Goal: Task Accomplishment & Management: Use online tool/utility

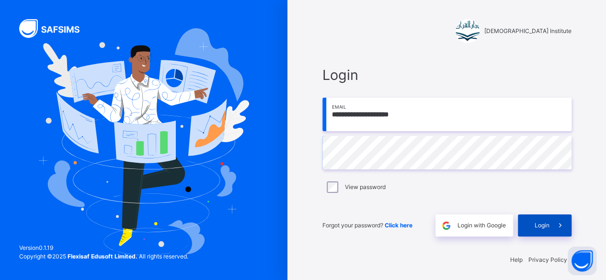
click at [553, 224] on span at bounding box center [561, 226] width 22 height 22
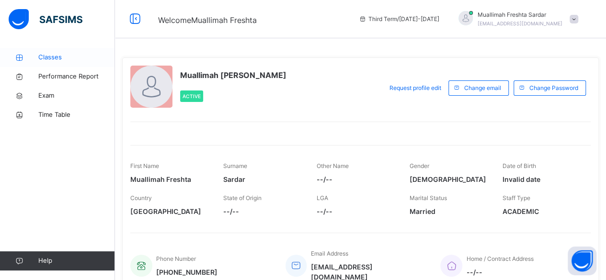
click at [54, 58] on span "Classes" at bounding box center [76, 58] width 77 height 10
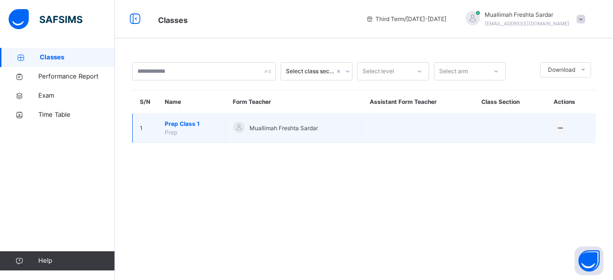
click at [194, 125] on span "Prep Class 1" at bounding box center [192, 124] width 54 height 9
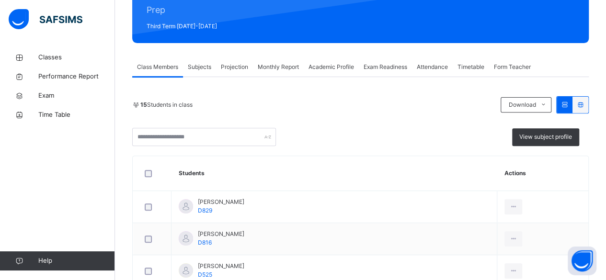
scroll to position [133, 0]
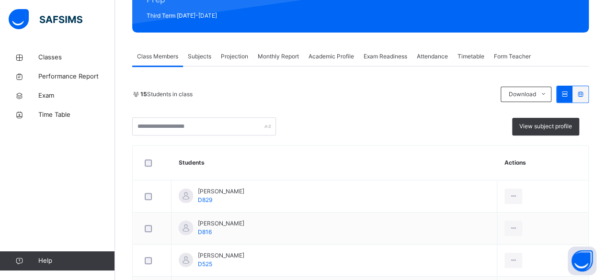
click at [243, 58] on span "Projection" at bounding box center [234, 56] width 27 height 9
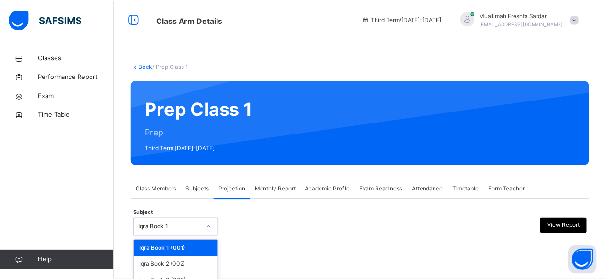
scroll to position [75, 0]
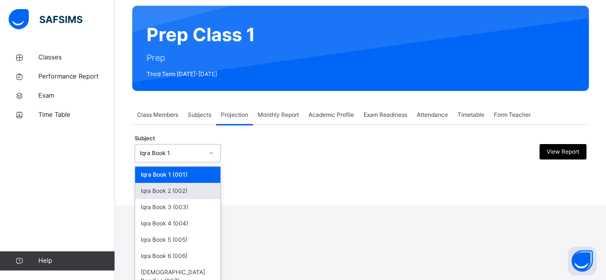
click at [196, 194] on div "Iqra Book 2 (002)" at bounding box center [177, 191] width 85 height 16
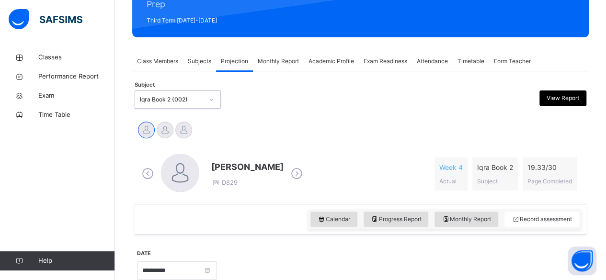
scroll to position [129, 0]
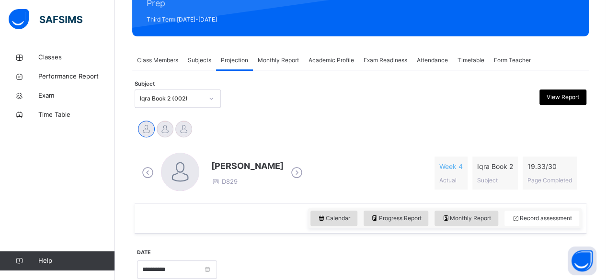
click at [304, 166] on icon at bounding box center [296, 173] width 17 height 14
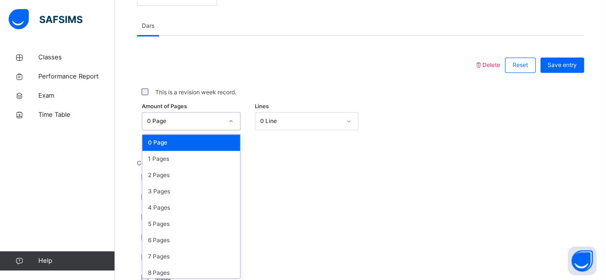
scroll to position [404, 0]
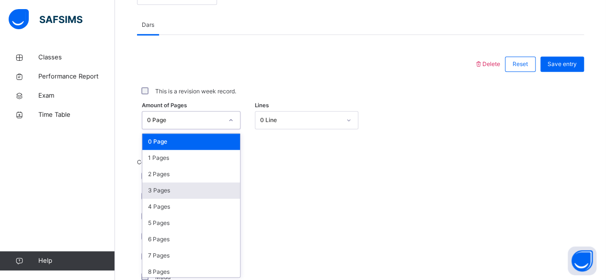
click at [186, 187] on div "3 Pages" at bounding box center [191, 191] width 98 height 16
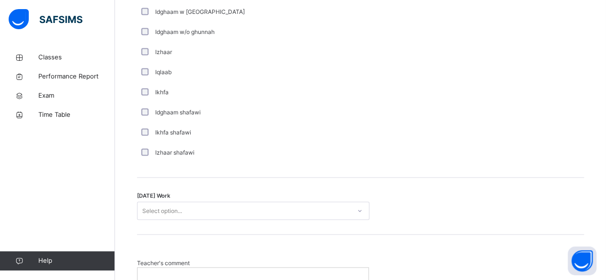
scroll to position [712, 0]
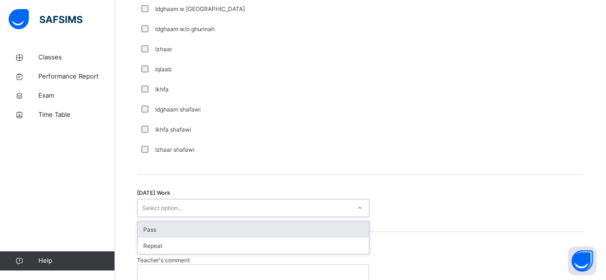
click at [312, 223] on div "Pass" at bounding box center [253, 229] width 231 height 16
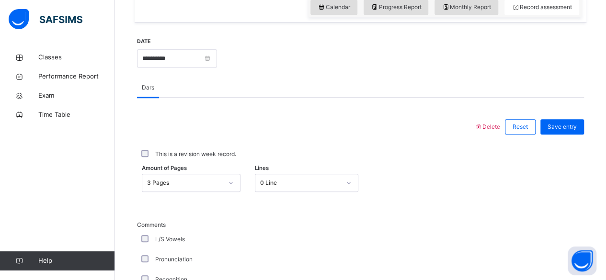
scroll to position [339, 0]
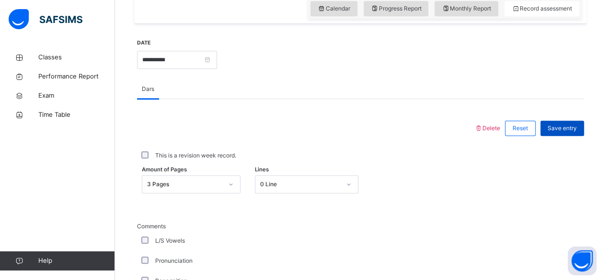
click at [574, 127] on span "Save entry" at bounding box center [562, 128] width 29 height 9
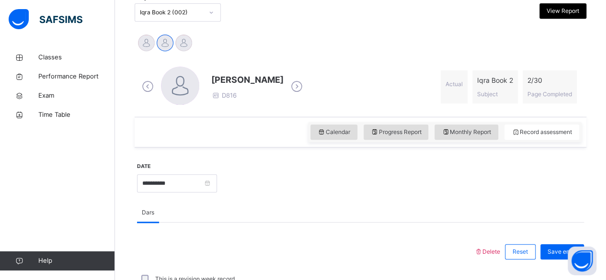
scroll to position [214, 0]
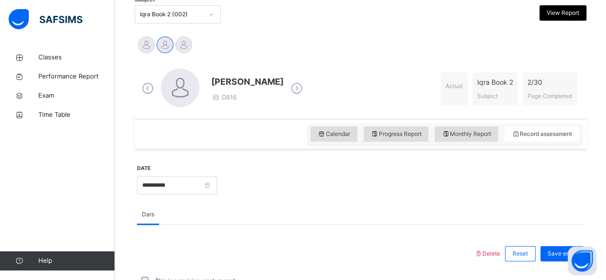
click at [296, 87] on icon at bounding box center [296, 88] width 17 height 14
click at [363, 86] on icon at bounding box center [371, 88] width 17 height 14
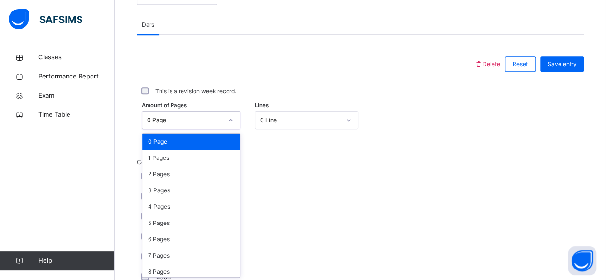
scroll to position [404, 0]
click at [186, 189] on div "3 Pages" at bounding box center [191, 191] width 98 height 16
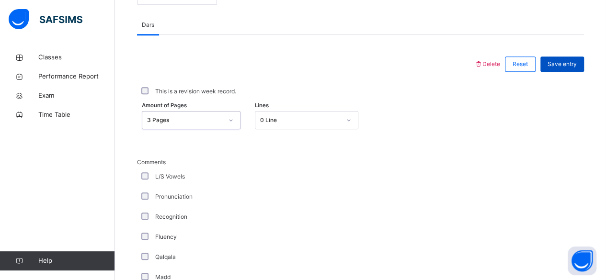
click at [573, 62] on span "Save entry" at bounding box center [562, 64] width 29 height 9
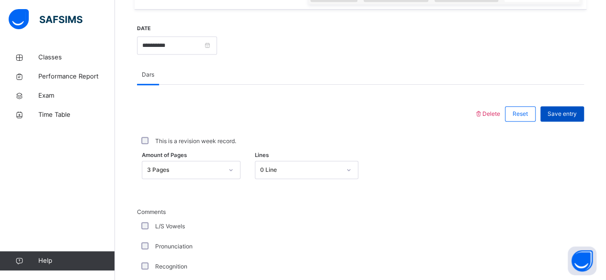
scroll to position [348, 0]
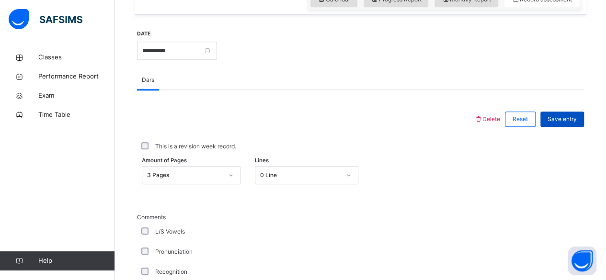
click at [577, 115] on span "Save entry" at bounding box center [562, 119] width 29 height 9
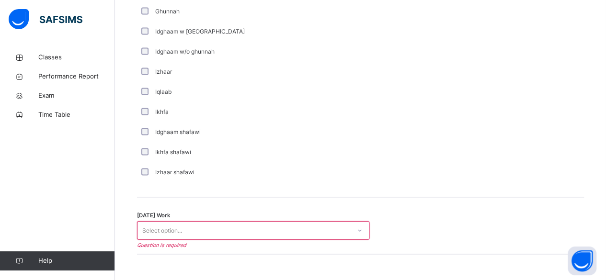
scroll to position [691, 0]
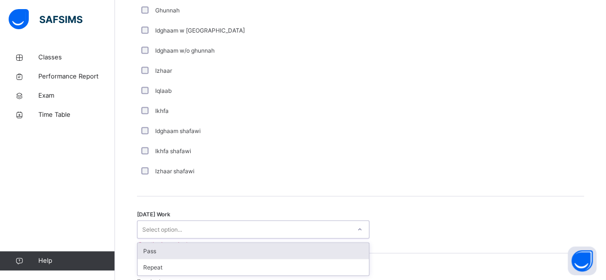
click at [279, 249] on div "Pass" at bounding box center [253, 251] width 231 height 16
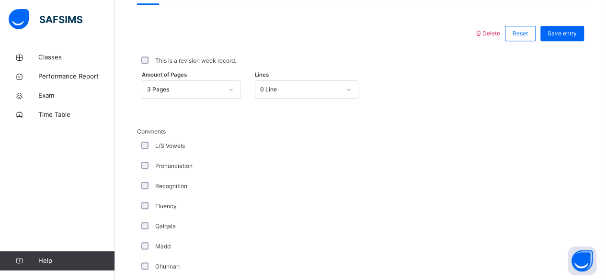
scroll to position [430, 0]
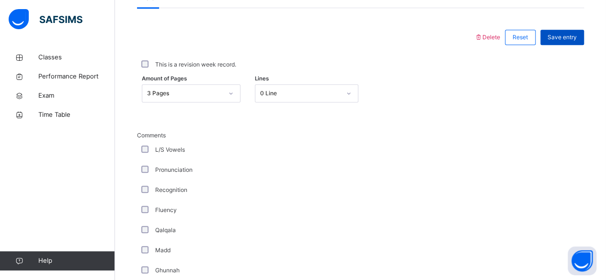
click at [574, 35] on span "Save entry" at bounding box center [562, 37] width 29 height 9
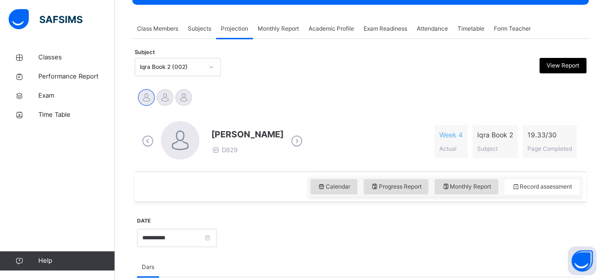
scroll to position [160, 0]
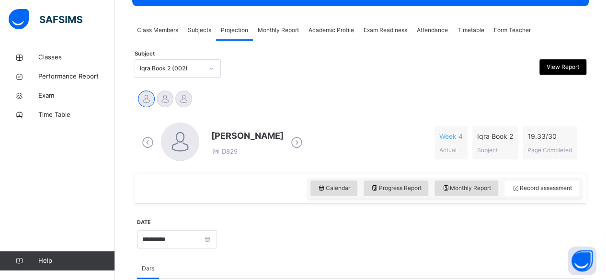
click at [303, 141] on icon at bounding box center [296, 143] width 17 height 14
click at [293, 144] on icon at bounding box center [296, 143] width 17 height 14
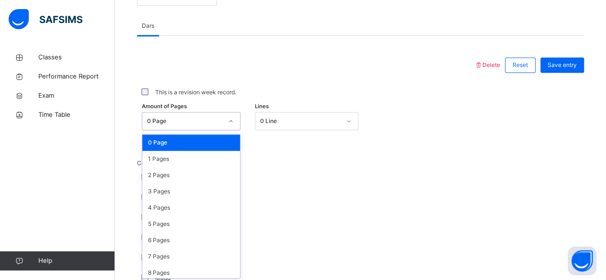
scroll to position [404, 0]
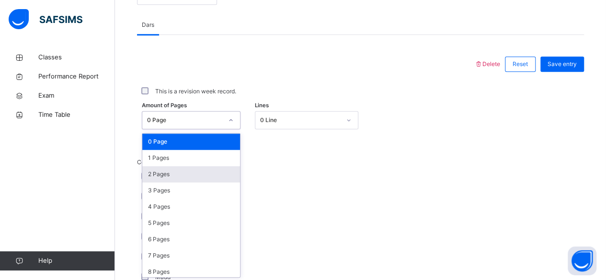
click at [189, 172] on div "2 Pages" at bounding box center [191, 174] width 98 height 16
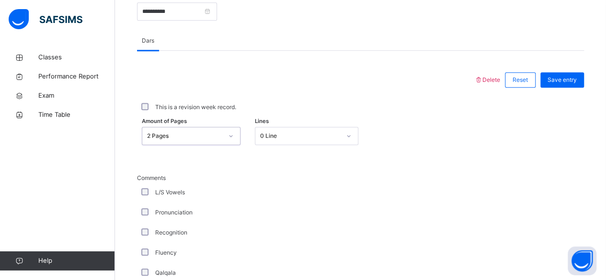
scroll to position [389, 0]
click at [568, 78] on span "Save entry" at bounding box center [562, 79] width 29 height 9
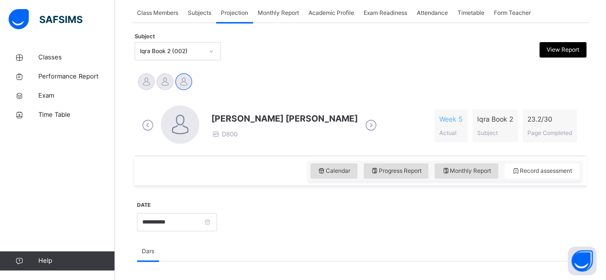
scroll to position [176, 0]
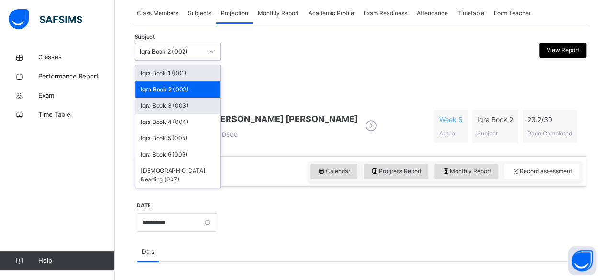
click at [195, 103] on div "Iqra Book 3 (003)" at bounding box center [177, 106] width 85 height 16
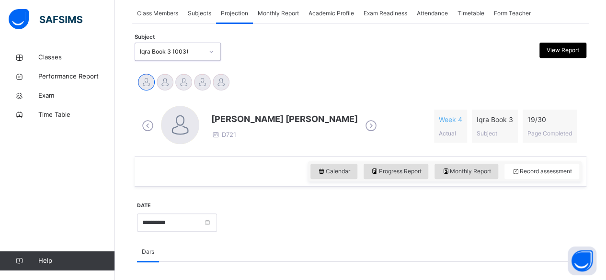
click at [363, 127] on icon at bounding box center [371, 126] width 17 height 14
click at [288, 126] on icon at bounding box center [296, 126] width 17 height 14
click at [292, 125] on icon at bounding box center [296, 126] width 17 height 14
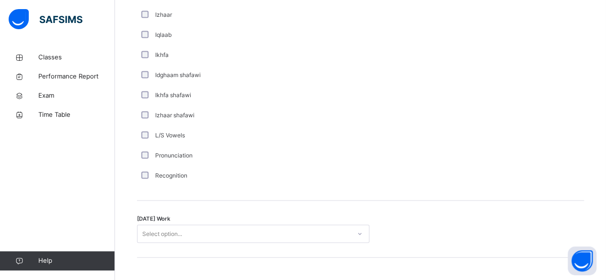
scroll to position [688, 0]
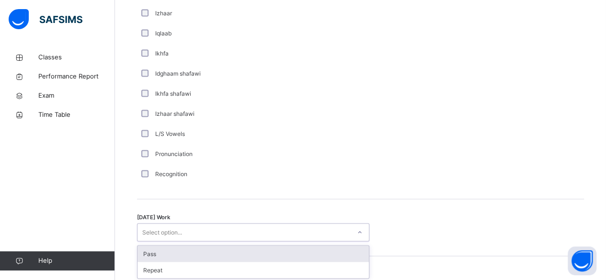
click at [338, 249] on div "Pass" at bounding box center [253, 254] width 231 height 16
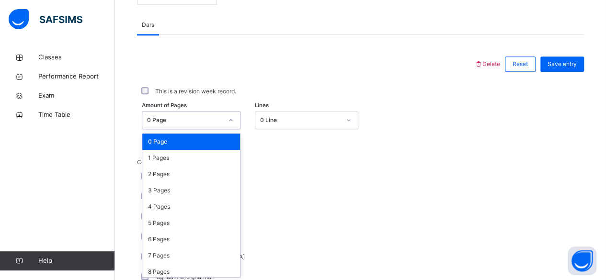
scroll to position [404, 0]
click at [197, 170] on div "2 Pages" at bounding box center [191, 174] width 98 height 16
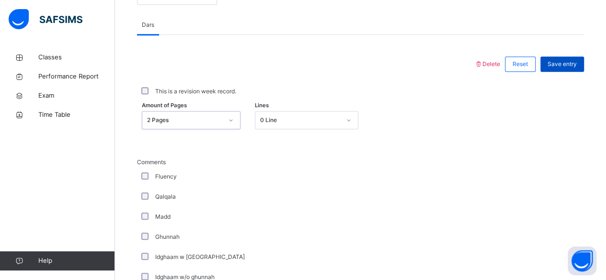
click at [570, 61] on span "Save entry" at bounding box center [562, 64] width 29 height 9
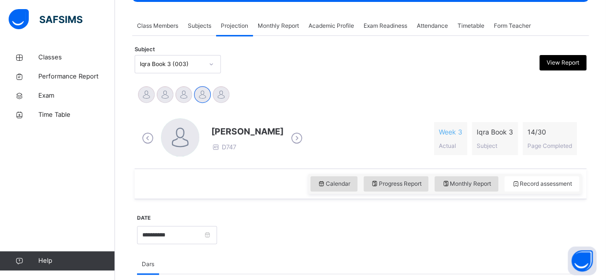
scroll to position [162, 0]
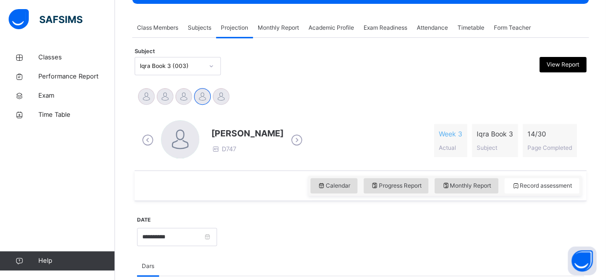
click at [295, 139] on icon at bounding box center [296, 140] width 17 height 14
click at [291, 138] on icon at bounding box center [296, 140] width 17 height 14
click at [363, 140] on icon at bounding box center [371, 140] width 17 height 14
click at [288, 136] on icon at bounding box center [296, 140] width 17 height 14
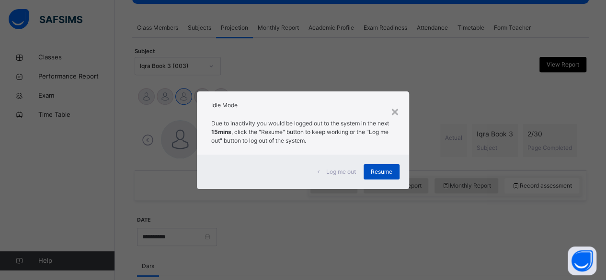
click at [383, 171] on span "Resume" at bounding box center [382, 172] width 22 height 9
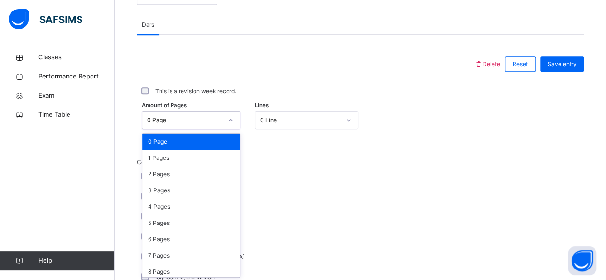
scroll to position [404, 0]
click at [193, 173] on div "2 Pages" at bounding box center [191, 174] width 98 height 16
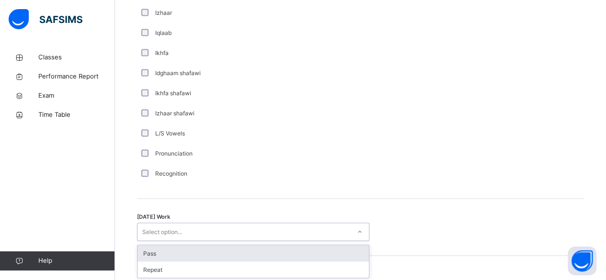
scroll to position [689, 0]
click at [288, 248] on div "Pass" at bounding box center [253, 253] width 231 height 16
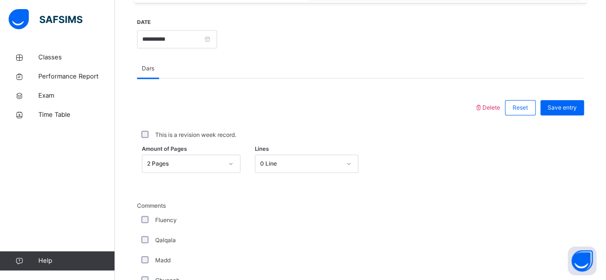
scroll to position [342, 0]
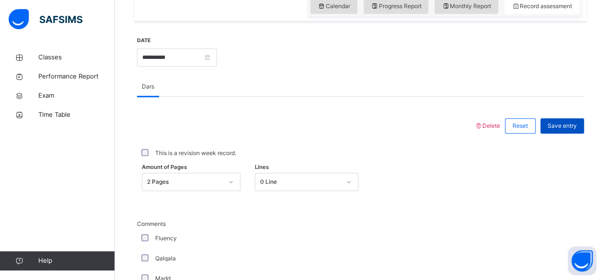
click at [573, 126] on span "Save entry" at bounding box center [562, 126] width 29 height 9
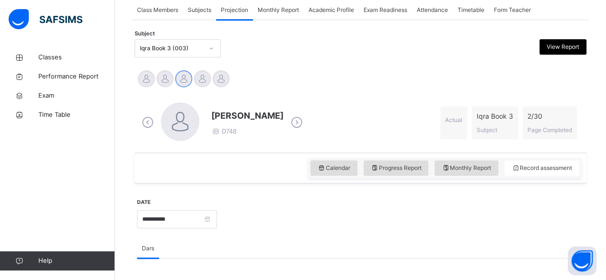
scroll to position [179, 0]
click at [295, 127] on icon at bounding box center [296, 123] width 17 height 14
click at [293, 127] on icon at bounding box center [296, 123] width 17 height 14
click at [288, 127] on icon at bounding box center [296, 123] width 17 height 14
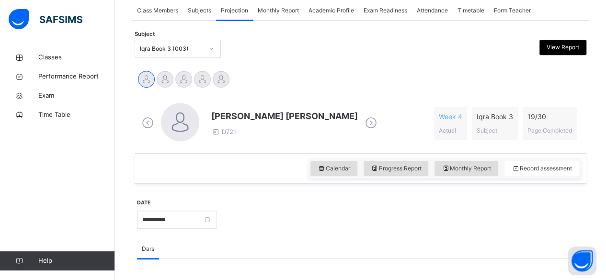
click at [363, 119] on icon at bounding box center [371, 123] width 17 height 14
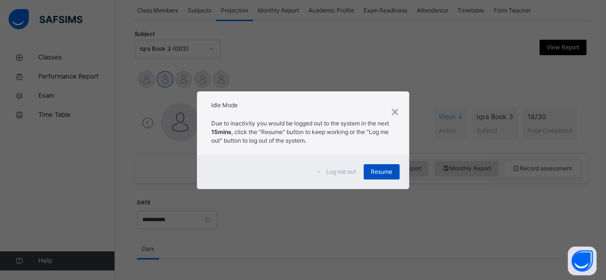
click at [386, 173] on span "Resume" at bounding box center [382, 172] width 22 height 9
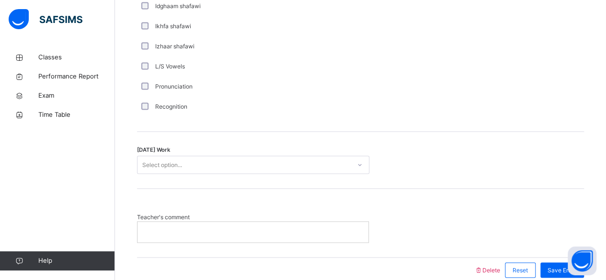
scroll to position [756, 0]
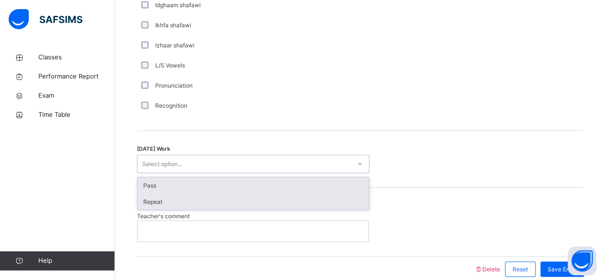
click at [319, 203] on div "Repeat" at bounding box center [253, 202] width 231 height 16
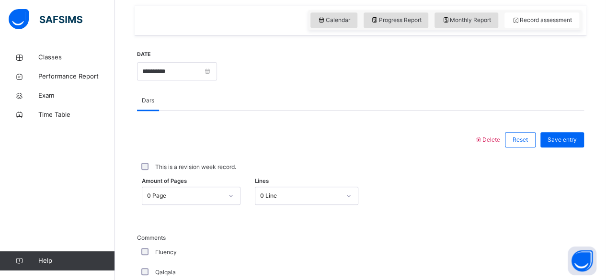
scroll to position [327, 0]
click at [573, 140] on span "Save entry" at bounding box center [562, 140] width 29 height 9
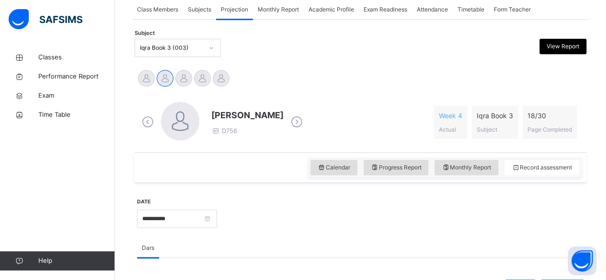
scroll to position [178, 0]
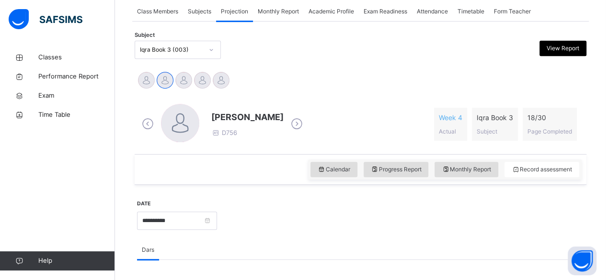
click at [288, 121] on span at bounding box center [296, 124] width 17 height 18
click at [288, 119] on icon at bounding box center [296, 124] width 17 height 14
click at [294, 126] on icon at bounding box center [296, 124] width 17 height 14
click at [295, 123] on icon at bounding box center [296, 124] width 17 height 14
click at [288, 117] on icon at bounding box center [296, 124] width 17 height 14
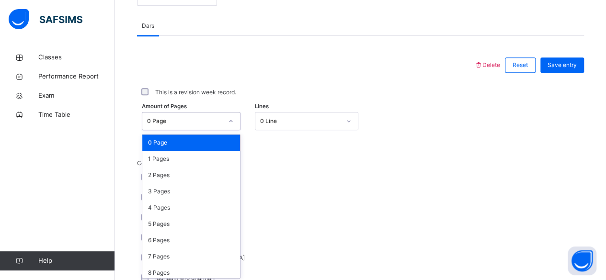
scroll to position [404, 0]
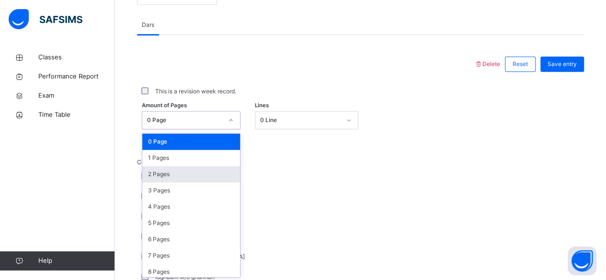
click at [182, 174] on div "2 Pages" at bounding box center [191, 174] width 98 height 16
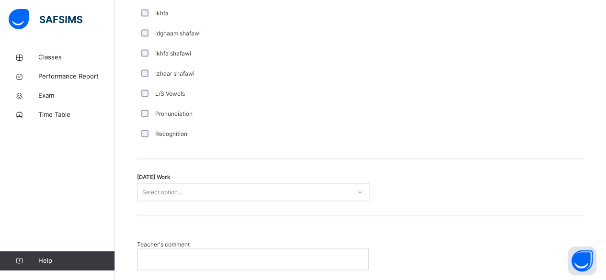
scroll to position [738, 0]
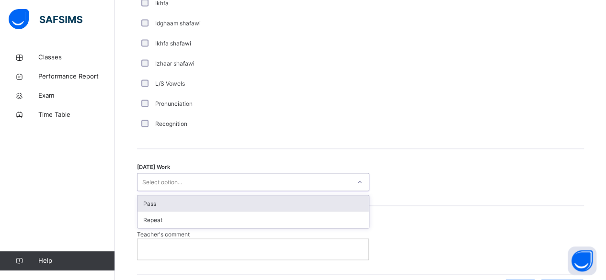
click at [348, 201] on div "Pass" at bounding box center [253, 204] width 231 height 16
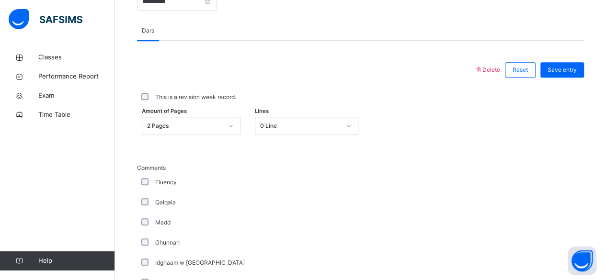
scroll to position [396, 0]
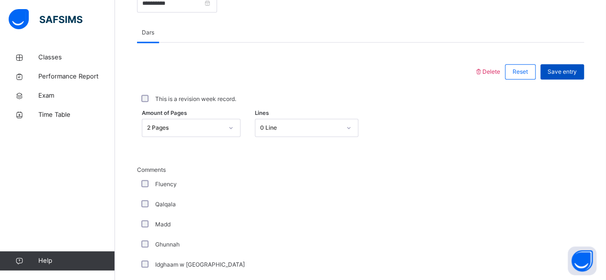
click at [577, 70] on span "Save entry" at bounding box center [562, 72] width 29 height 9
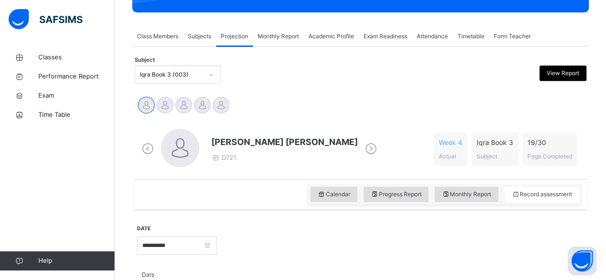
scroll to position [153, 0]
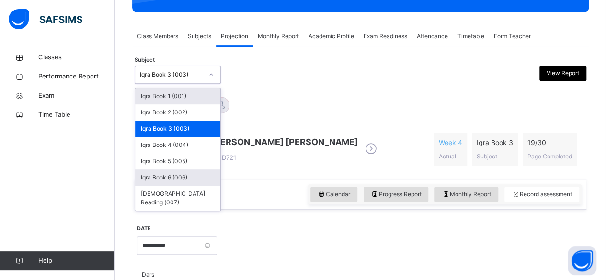
click at [199, 173] on div "Iqra Book 6 (006)" at bounding box center [177, 178] width 85 height 16
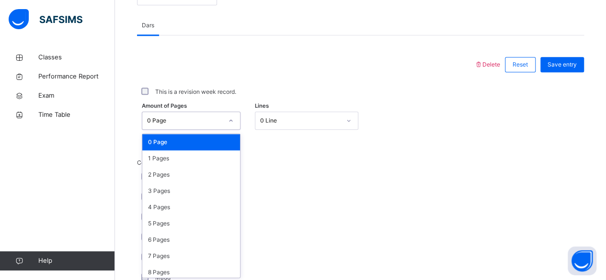
scroll to position [404, 0]
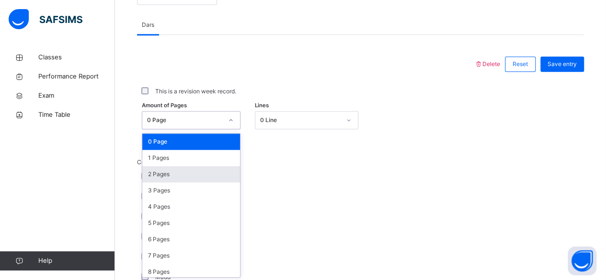
click at [198, 171] on div "2 Pages" at bounding box center [191, 174] width 98 height 16
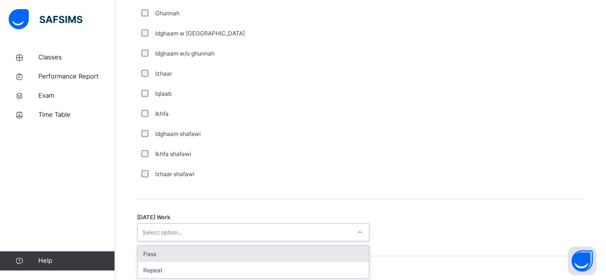
scroll to position [689, 0]
click at [244, 251] on div "Pass" at bounding box center [253, 253] width 231 height 16
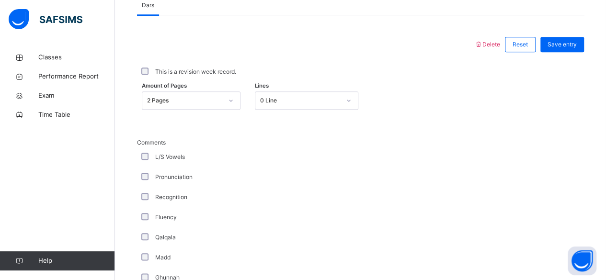
scroll to position [425, 0]
click at [566, 44] on span "Save entry" at bounding box center [562, 43] width 29 height 9
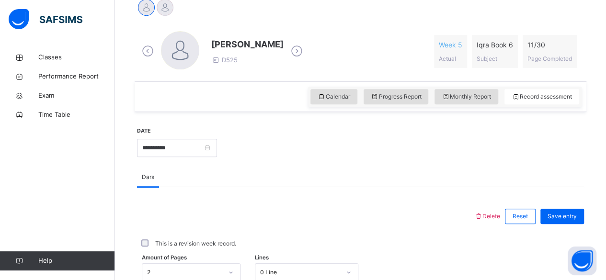
scroll to position [207, 0]
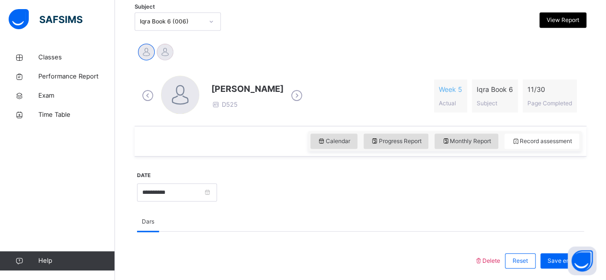
click at [305, 94] on icon at bounding box center [296, 96] width 17 height 14
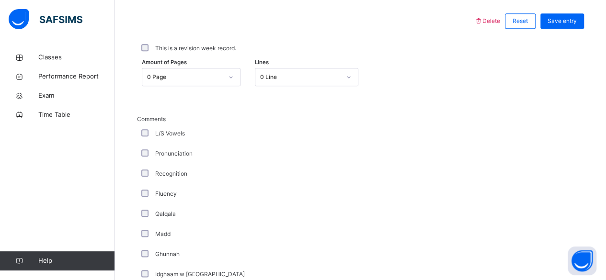
scroll to position [454, 0]
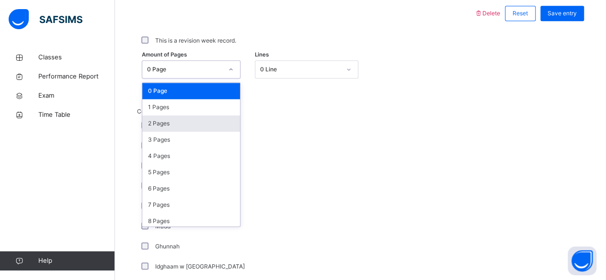
click at [199, 118] on div "2 Pages" at bounding box center [191, 123] width 98 height 16
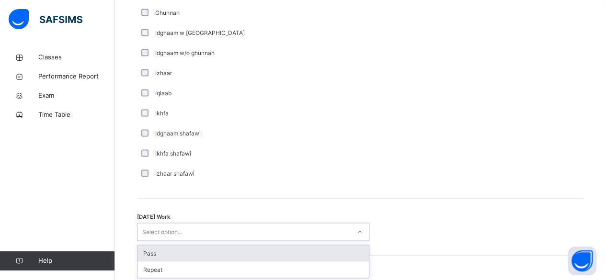
scroll to position [689, 0]
click at [275, 248] on div "Pass" at bounding box center [253, 253] width 231 height 16
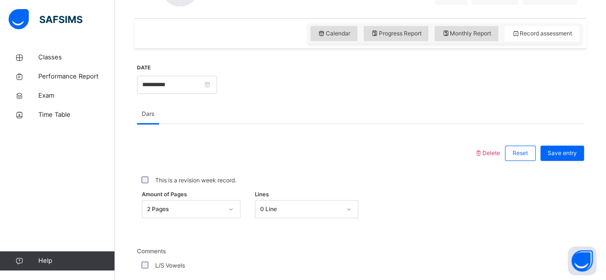
scroll to position [310, 0]
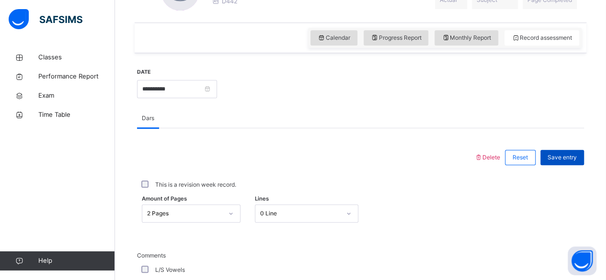
click at [573, 155] on span "Save entry" at bounding box center [562, 157] width 29 height 9
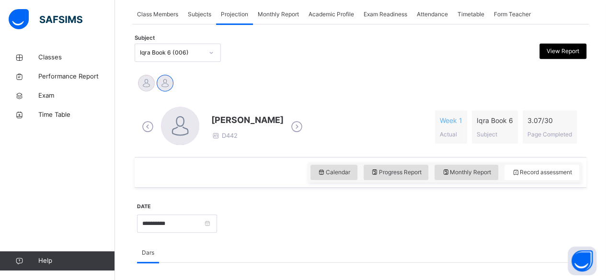
scroll to position [176, 0]
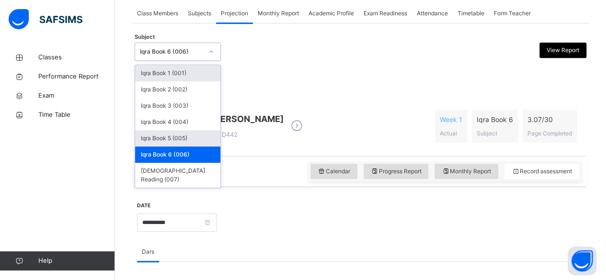
click at [200, 137] on div "Iqra Book 5 (005)" at bounding box center [177, 138] width 85 height 16
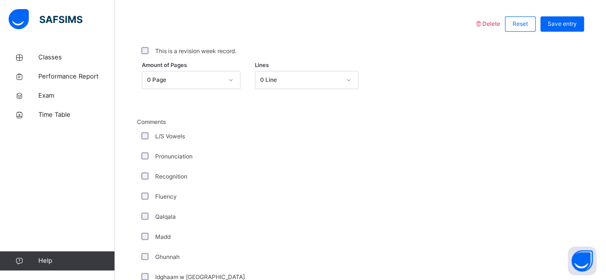
scroll to position [446, 0]
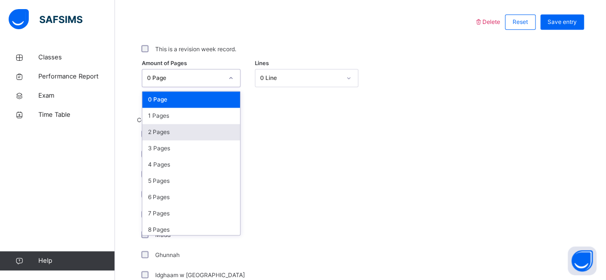
click at [193, 135] on div "2 Pages" at bounding box center [191, 132] width 98 height 16
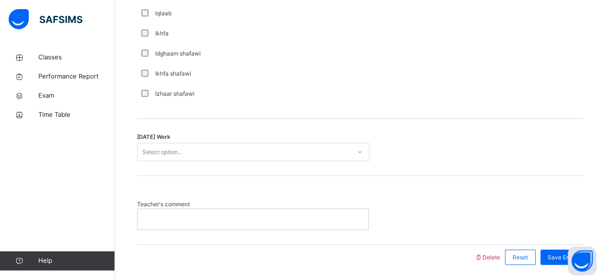
scroll to position [798, 0]
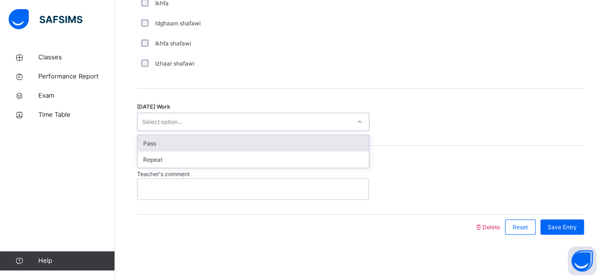
click at [330, 140] on div "Pass" at bounding box center [253, 143] width 231 height 16
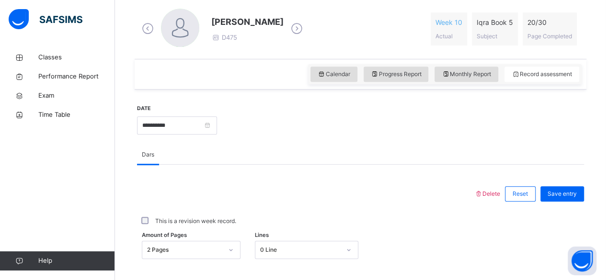
scroll to position [273, 0]
click at [577, 192] on span "Save entry" at bounding box center [562, 194] width 29 height 9
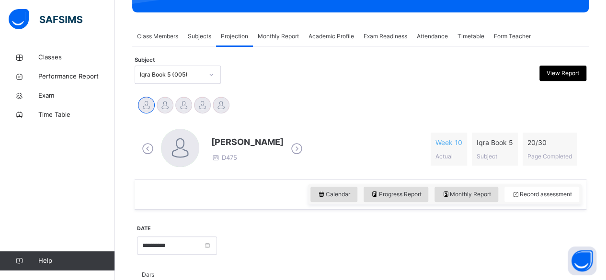
scroll to position [150, 0]
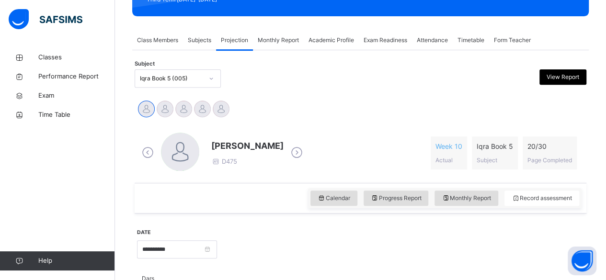
click at [289, 147] on icon at bounding box center [296, 153] width 17 height 14
click at [297, 152] on icon at bounding box center [296, 153] width 17 height 14
click at [305, 153] on icon at bounding box center [296, 153] width 17 height 14
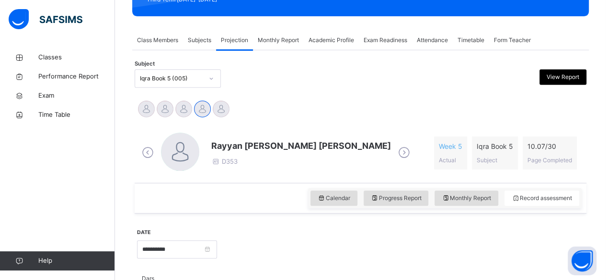
click at [396, 154] on icon at bounding box center [404, 153] width 17 height 14
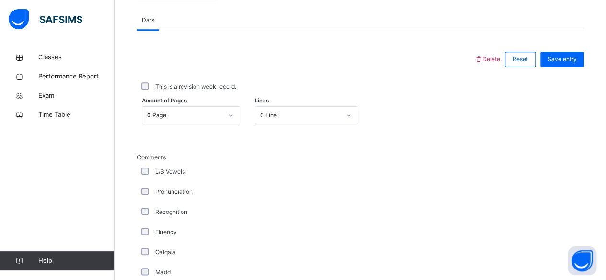
scroll to position [410, 0]
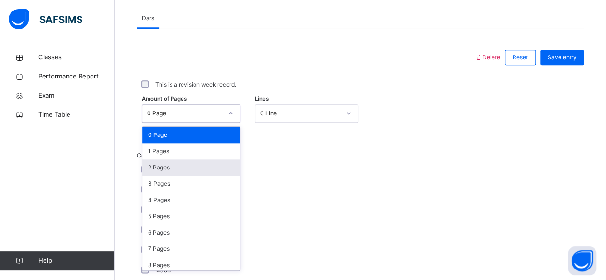
click at [195, 165] on div "2 Pages" at bounding box center [191, 168] width 98 height 16
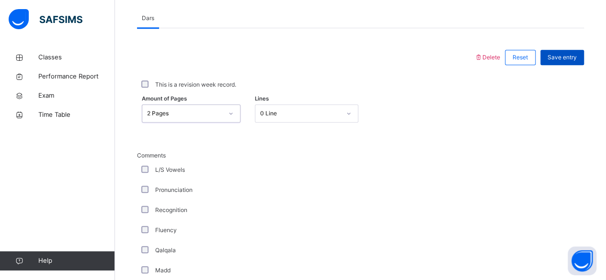
click at [573, 58] on span "Save entry" at bounding box center [562, 57] width 29 height 9
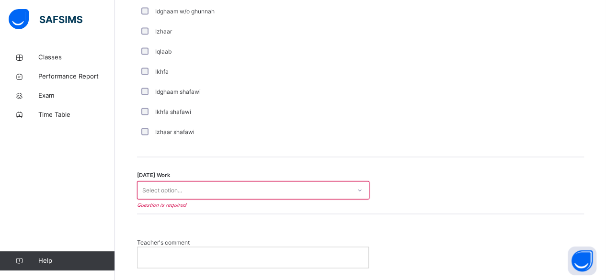
scroll to position [745, 0]
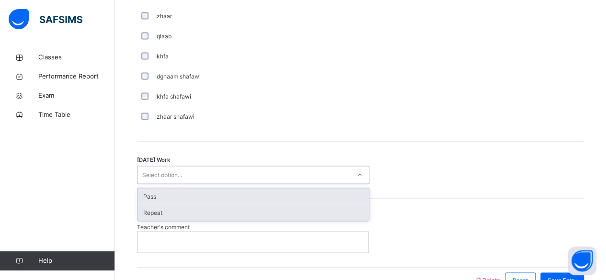
click at [254, 208] on div "Repeat" at bounding box center [253, 213] width 231 height 16
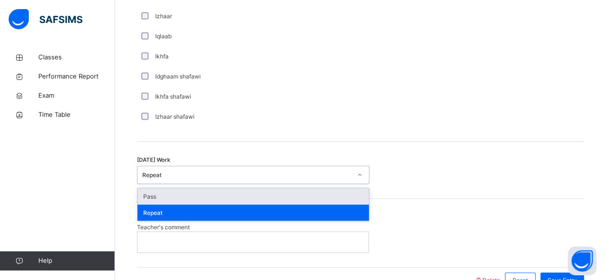
click at [290, 195] on div "Pass" at bounding box center [253, 196] width 231 height 16
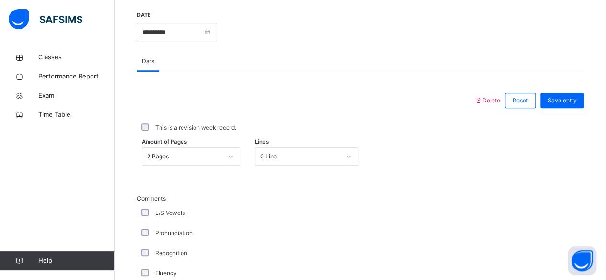
scroll to position [365, 0]
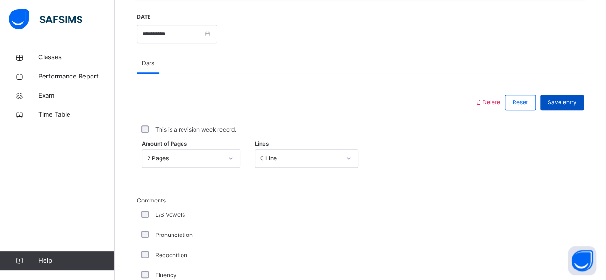
click at [565, 102] on span "Save entry" at bounding box center [562, 102] width 29 height 9
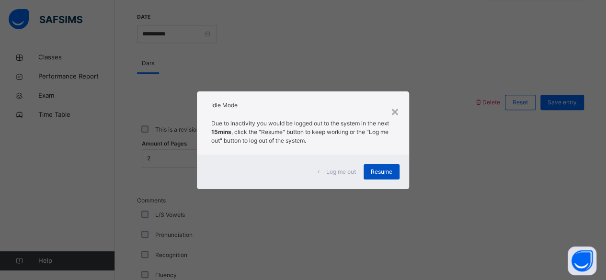
click at [391, 174] on span "Resume" at bounding box center [382, 172] width 22 height 9
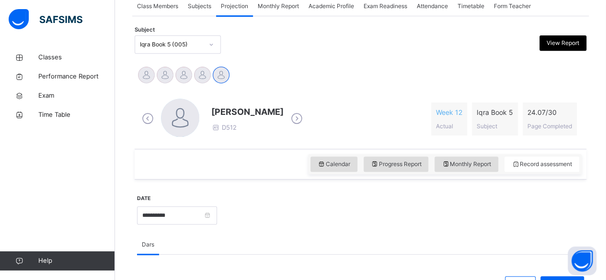
scroll to position [182, 0]
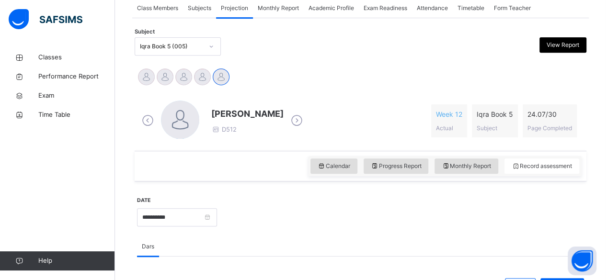
click at [289, 121] on icon at bounding box center [296, 121] width 17 height 14
click at [288, 116] on icon at bounding box center [296, 121] width 17 height 14
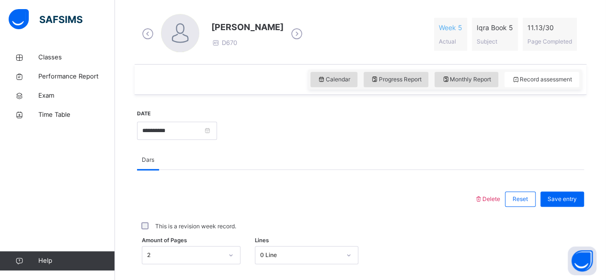
scroll to position [271, 0]
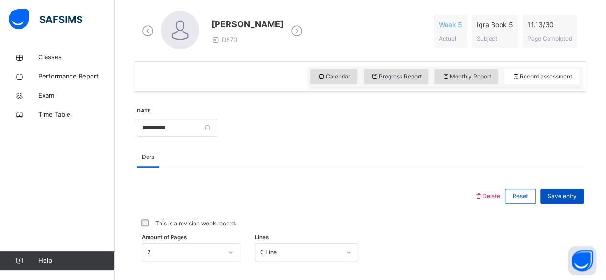
click at [569, 193] on span "Save entry" at bounding box center [562, 196] width 29 height 9
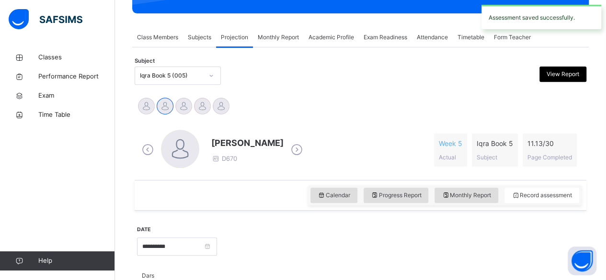
scroll to position [147, 0]
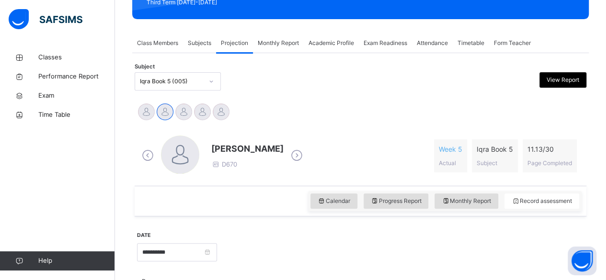
click at [298, 156] on icon at bounding box center [296, 156] width 17 height 14
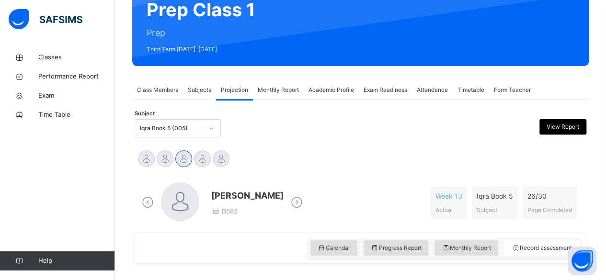
scroll to position [100, 0]
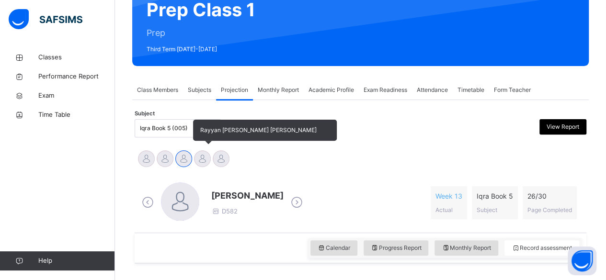
click at [206, 155] on div at bounding box center [202, 158] width 17 height 17
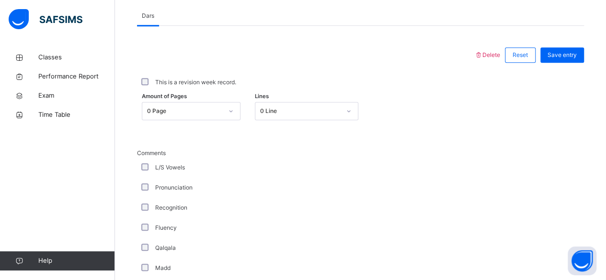
scroll to position [413, 0]
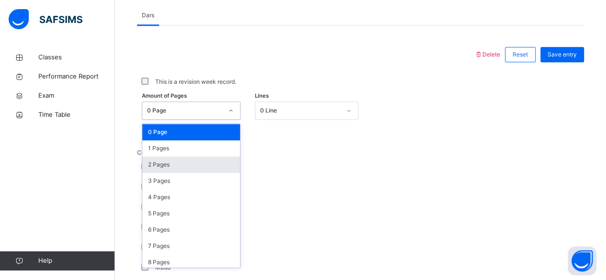
click at [206, 161] on div "2 Pages" at bounding box center [191, 165] width 98 height 16
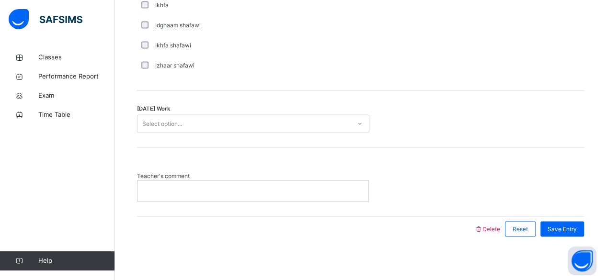
scroll to position [798, 0]
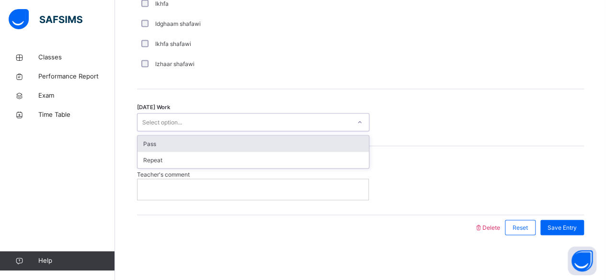
click at [333, 139] on div "Pass" at bounding box center [253, 144] width 231 height 16
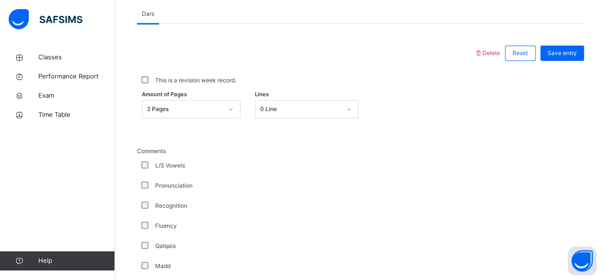
scroll to position [414, 0]
click at [573, 53] on span "Save entry" at bounding box center [562, 53] width 29 height 9
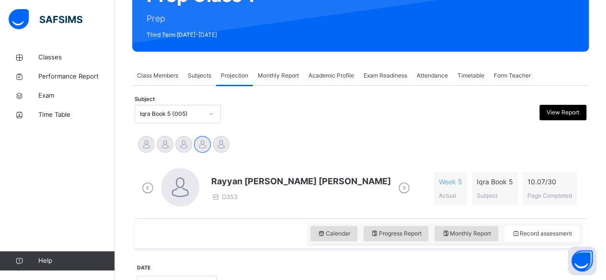
scroll to position [0, 0]
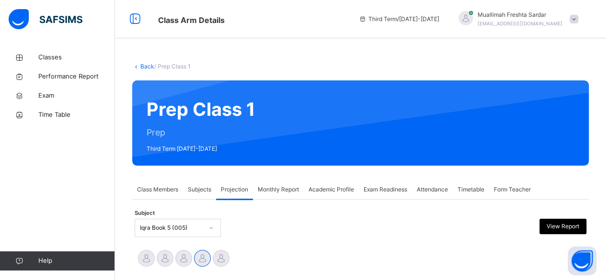
click at [435, 190] on span "Attendance" at bounding box center [432, 189] width 31 height 9
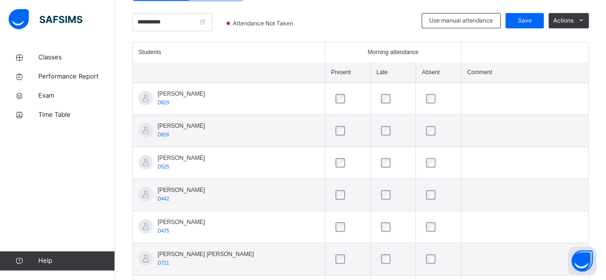
scroll to position [232, 0]
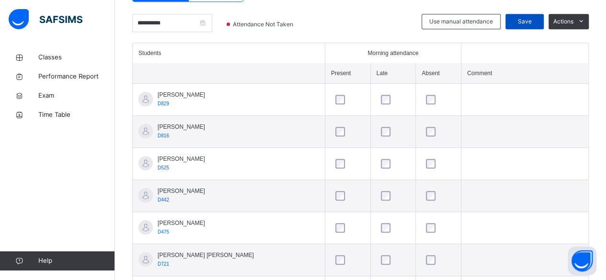
click at [537, 19] on span "Save" at bounding box center [525, 21] width 24 height 9
